Goal: Browse casually

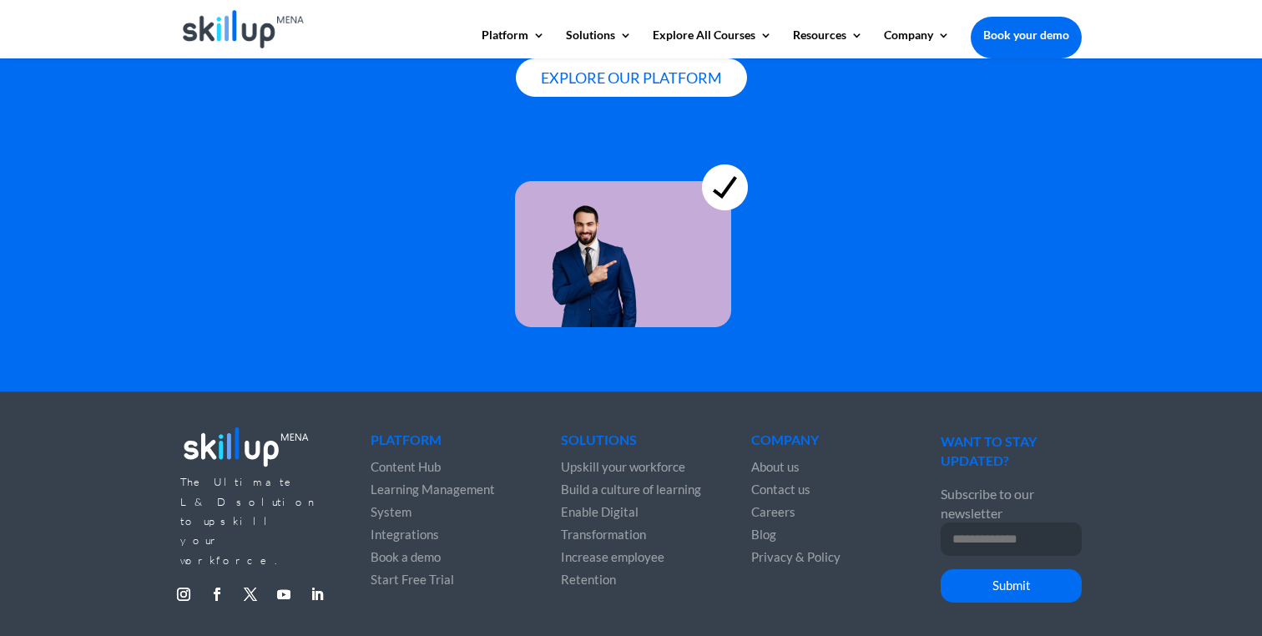
scroll to position [4640, 0]
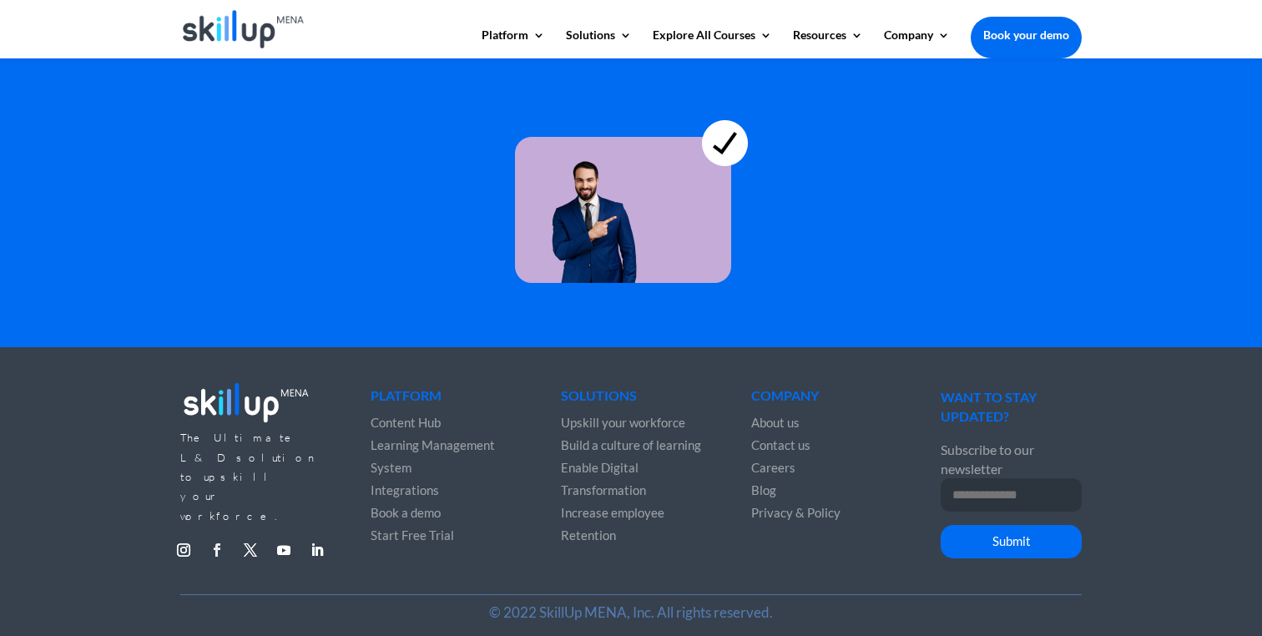
click at [214, 536] on link "Follow" at bounding box center [217, 549] width 27 height 27
